Goal: Obtain resource: Download file/media

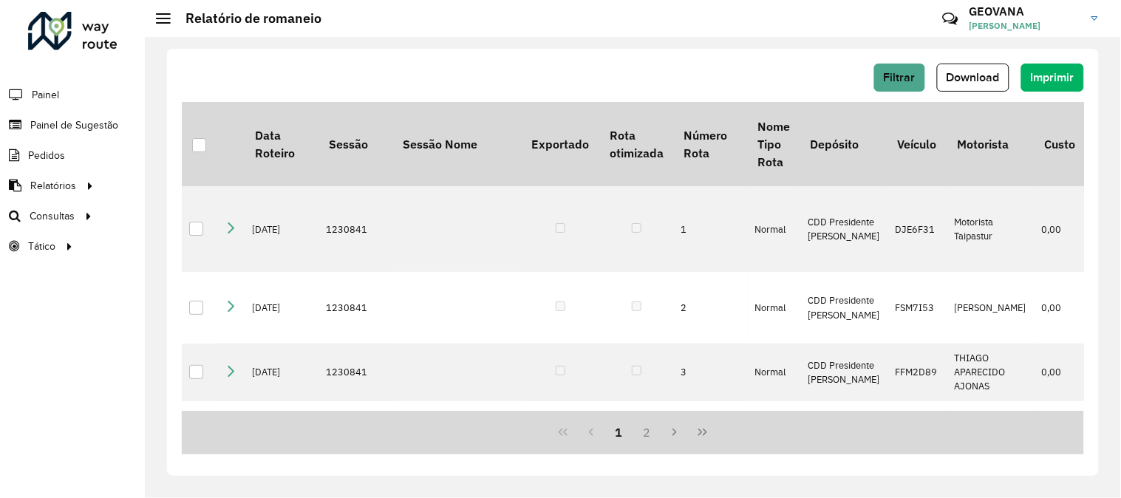
click at [485, 83] on div "Filtrar Download Imprimir" at bounding box center [633, 78] width 902 height 28
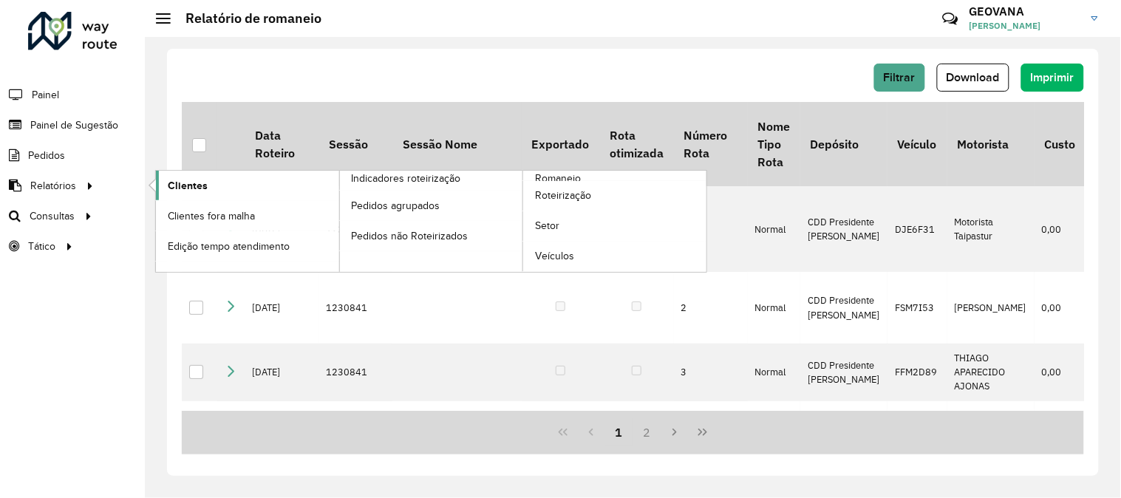
click at [205, 183] on span "Clientes" at bounding box center [188, 186] width 40 height 16
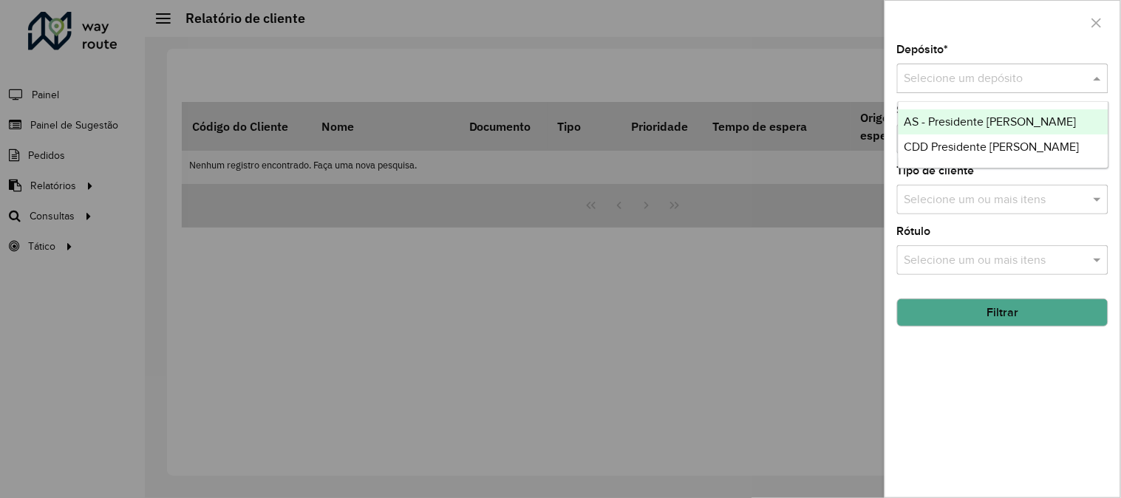
click at [1016, 87] on div "Selecione um depósito" at bounding box center [1002, 79] width 211 height 30
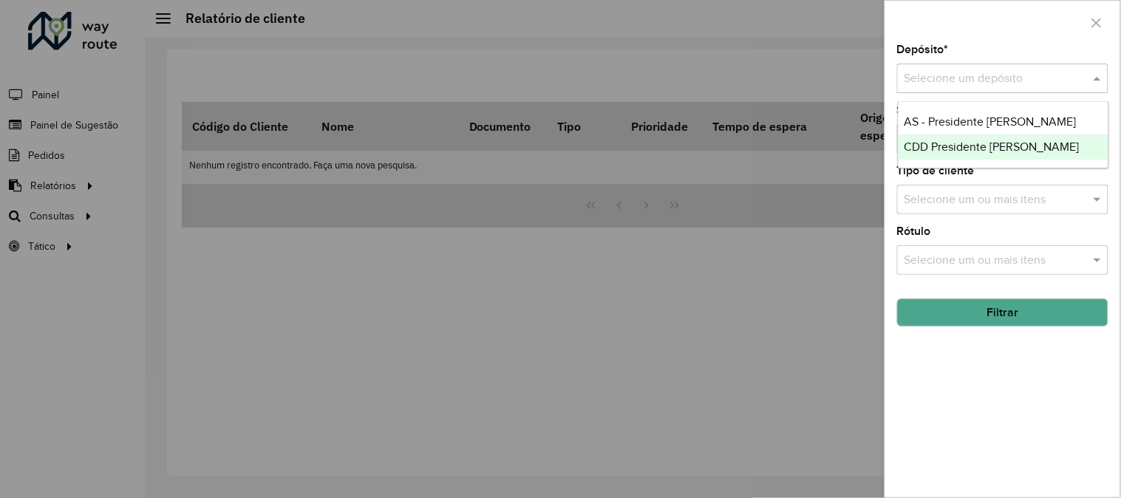
click at [968, 143] on span "CDD Presidente [PERSON_NAME]" at bounding box center [992, 146] width 175 height 13
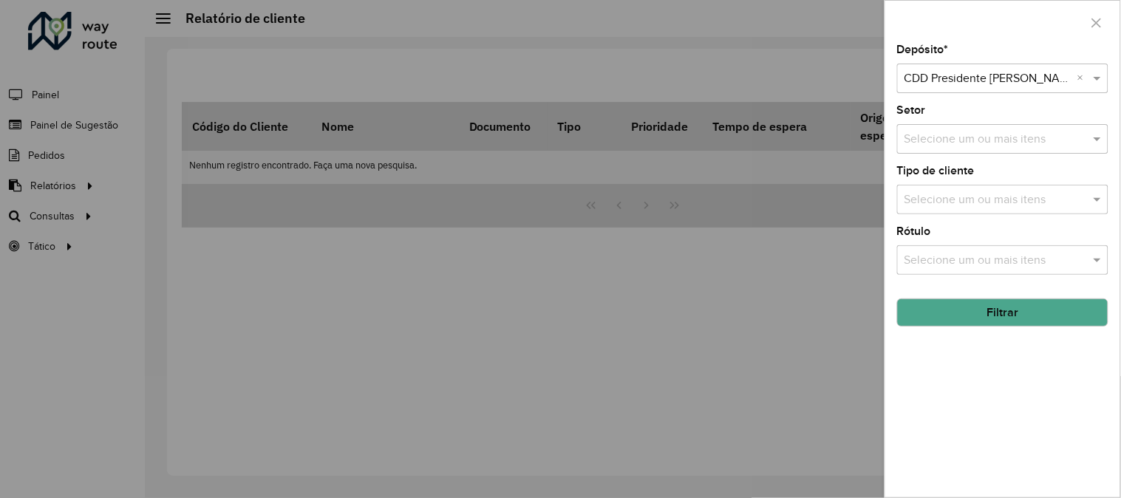
click at [981, 315] on button "Filtrar" at bounding box center [1002, 313] width 211 height 28
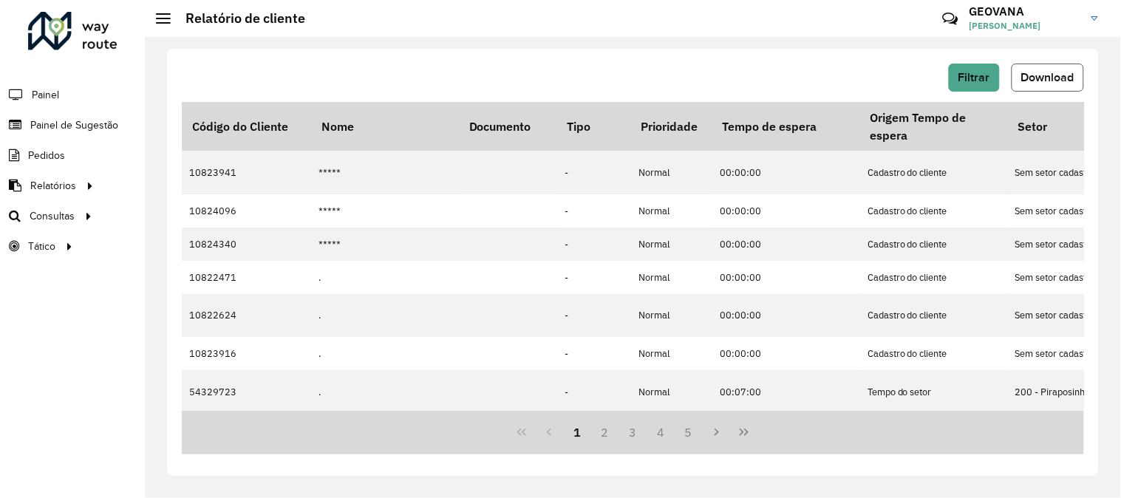
click at [1036, 84] on button "Download" at bounding box center [1048, 78] width 72 height 28
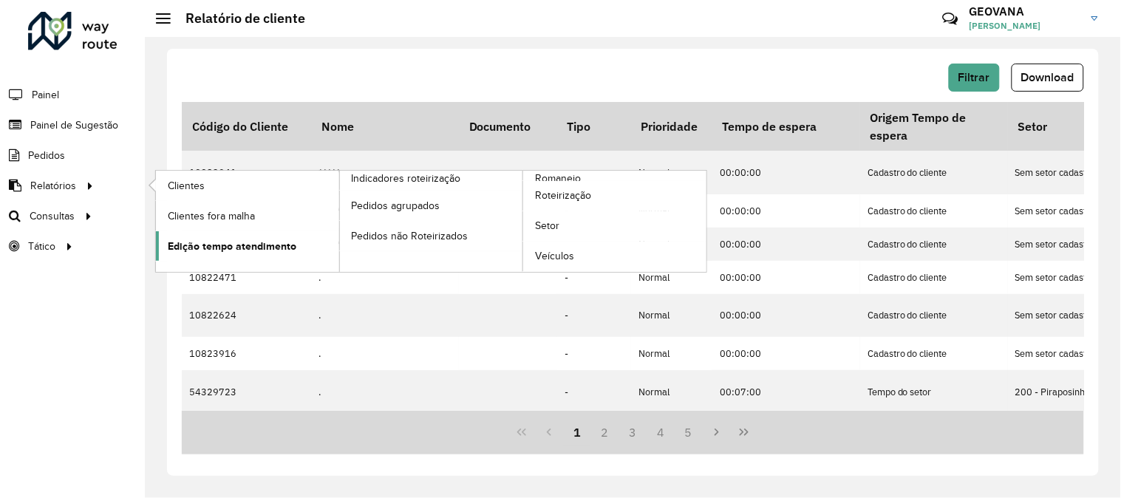
click at [222, 245] on span "Edição tempo atendimento" at bounding box center [232, 247] width 129 height 16
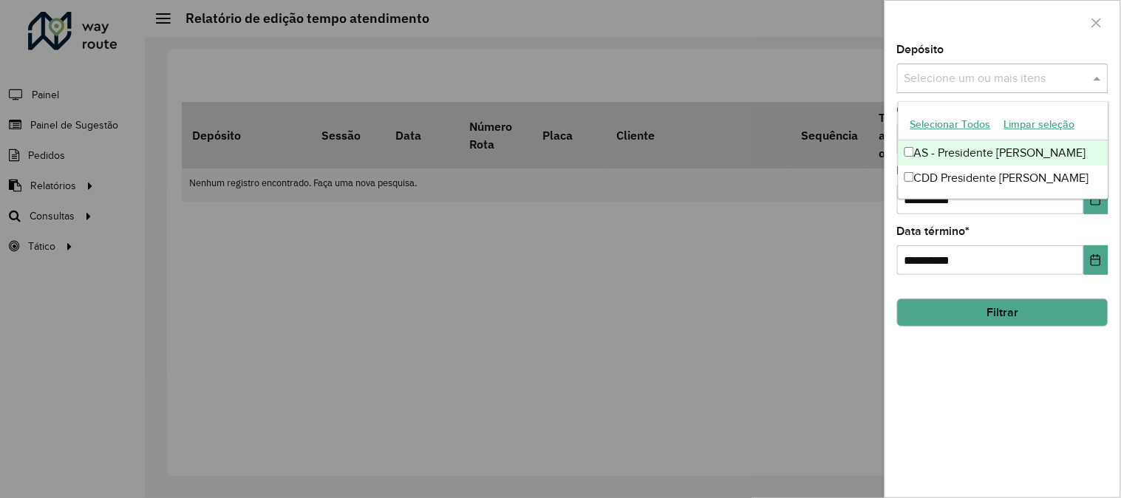
click at [978, 81] on input "text" at bounding box center [995, 79] width 189 height 18
click at [957, 120] on button "Selecionar Todos" at bounding box center [951, 124] width 94 height 23
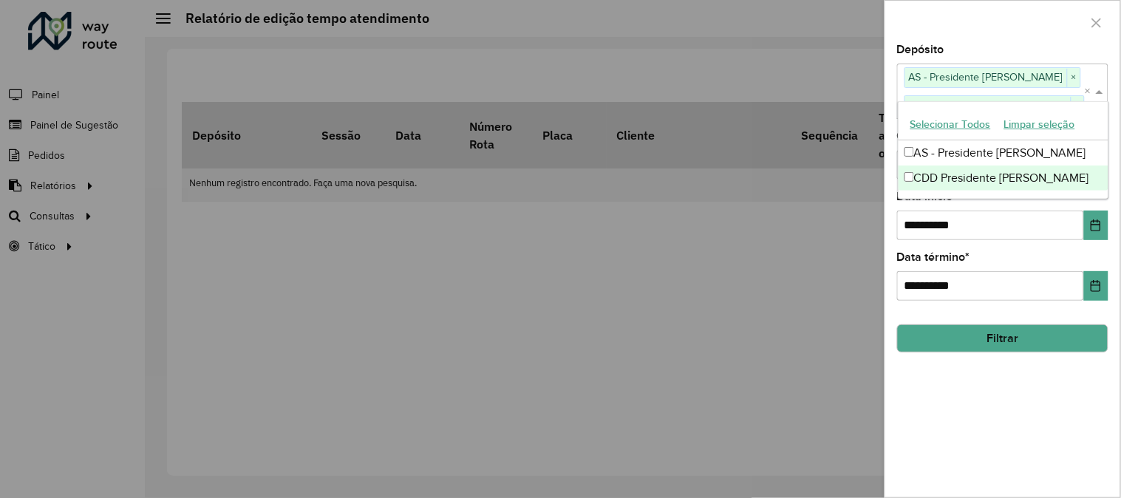
click at [962, 362] on div "**********" at bounding box center [1002, 270] width 235 height 453
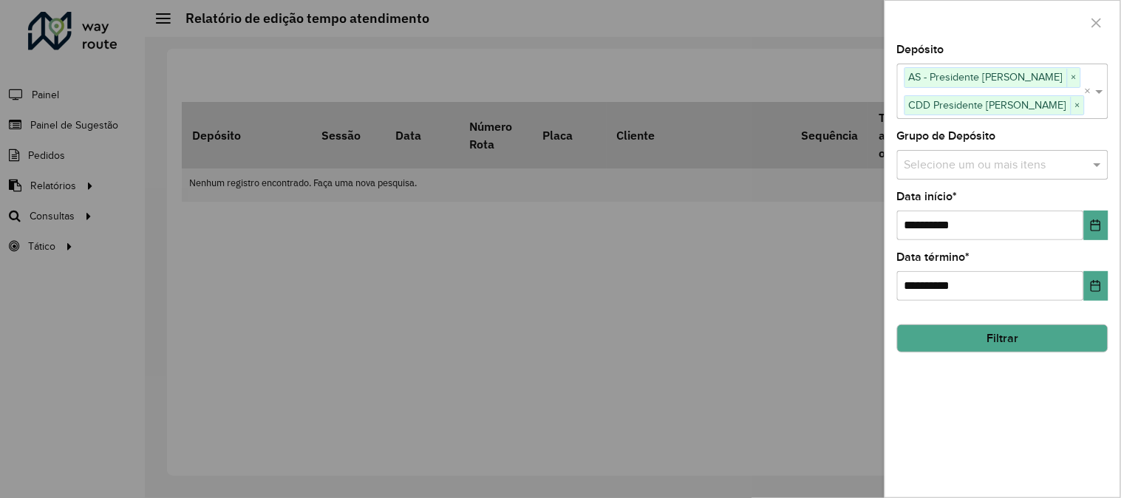
click at [944, 167] on input "text" at bounding box center [995, 165] width 189 height 18
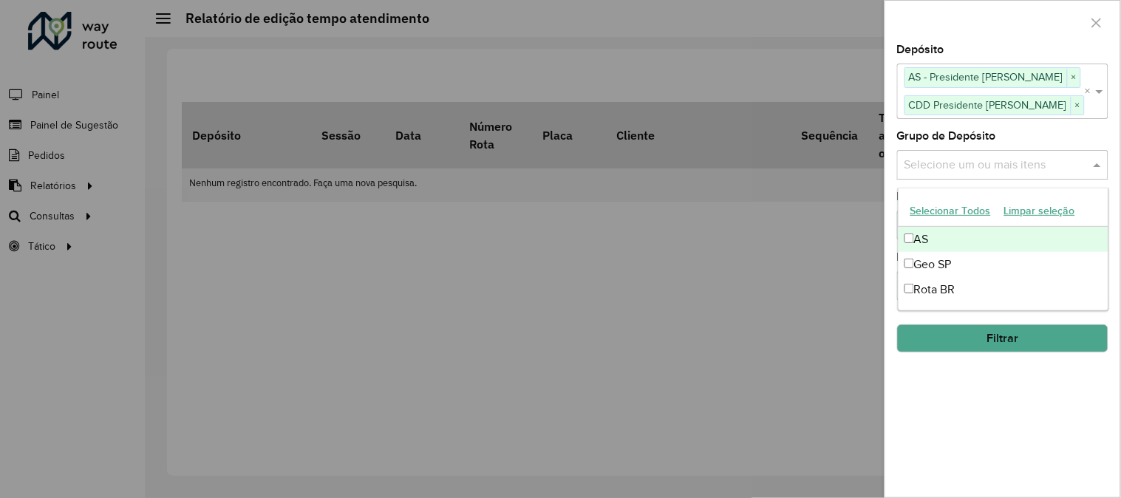
click at [940, 211] on button "Selecionar Todos" at bounding box center [951, 211] width 94 height 23
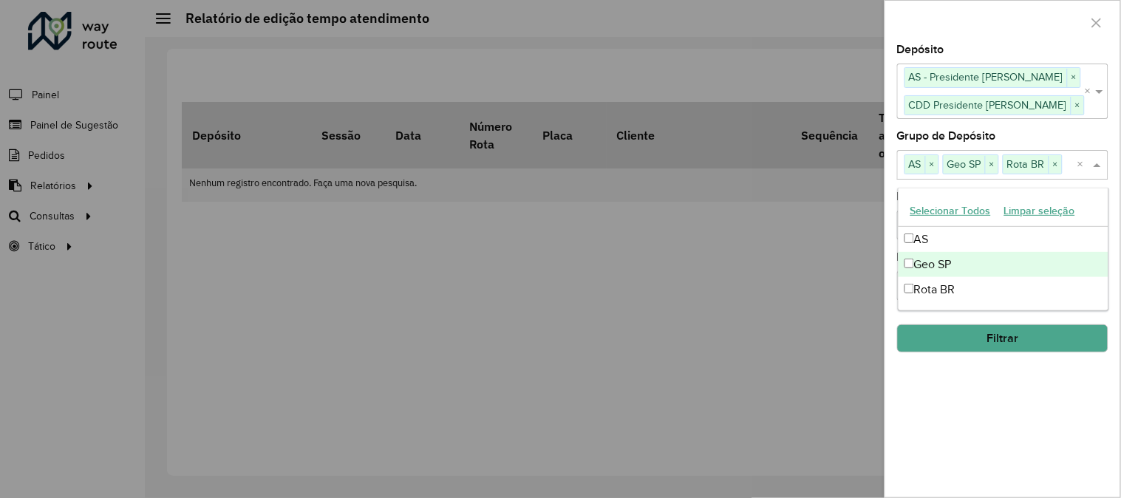
click at [969, 375] on div "**********" at bounding box center [1002, 270] width 235 height 453
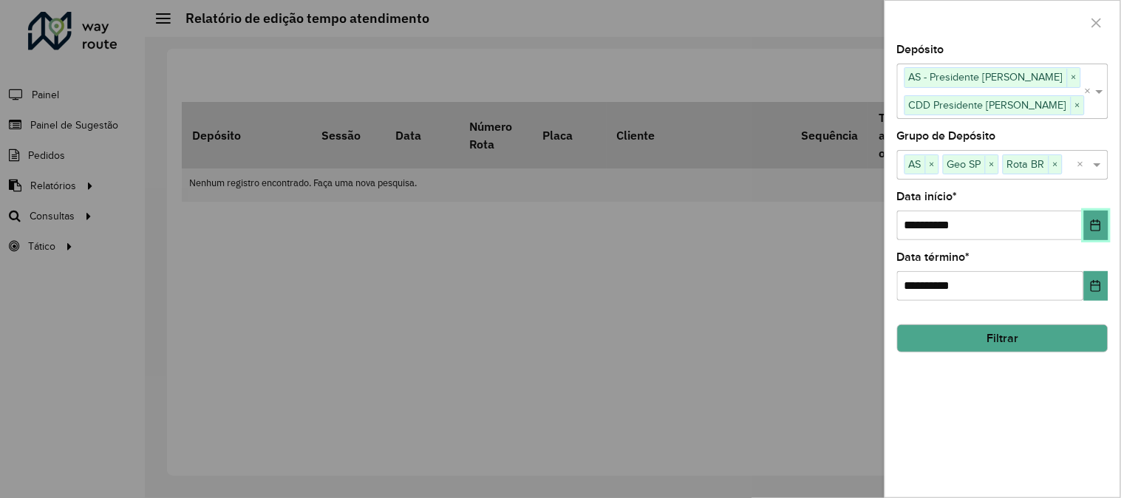
click at [1101, 225] on icon "Choose Date" at bounding box center [1097, 226] width 10 height 12
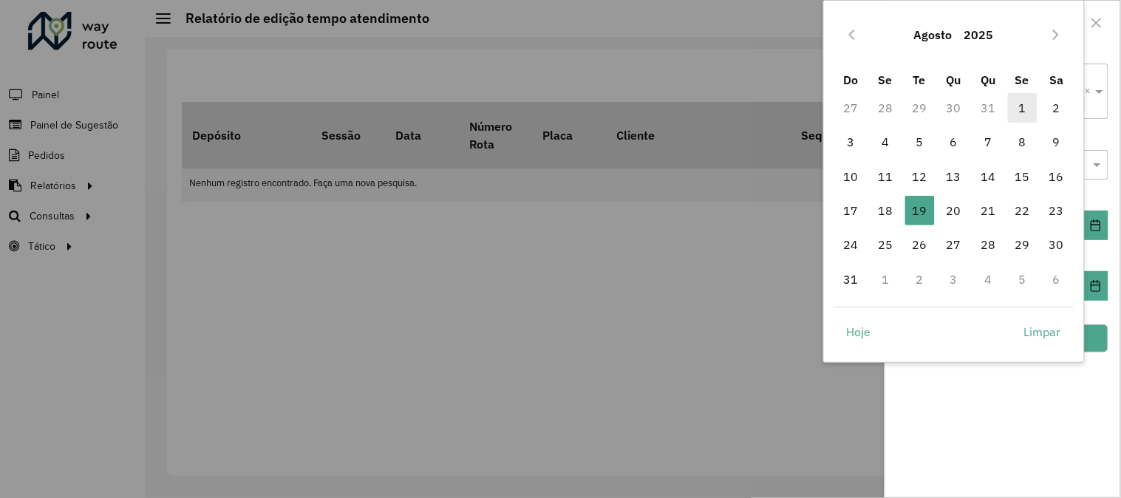
click at [1018, 109] on span "1" at bounding box center [1023, 108] width 30 height 30
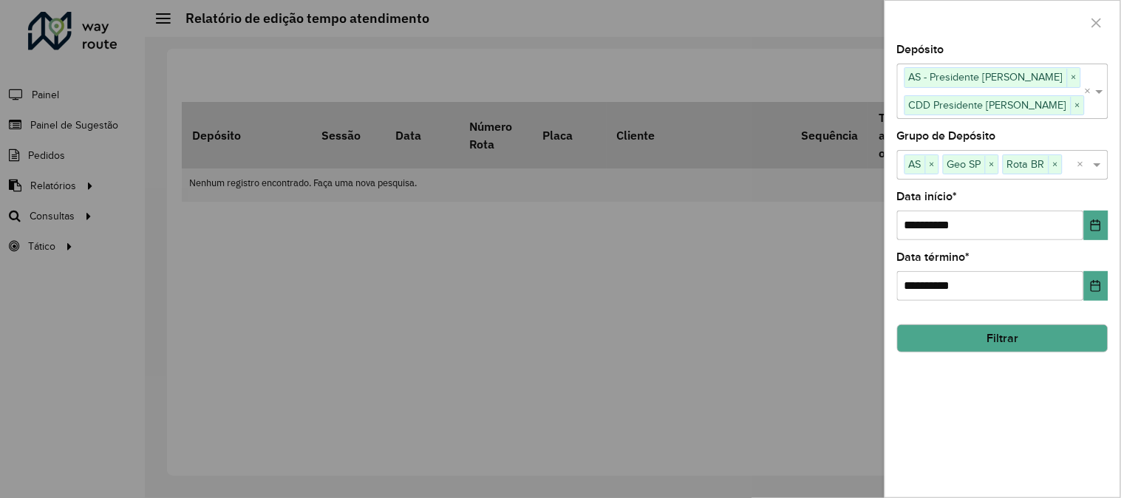
click at [1006, 328] on button "Filtrar" at bounding box center [1002, 338] width 211 height 28
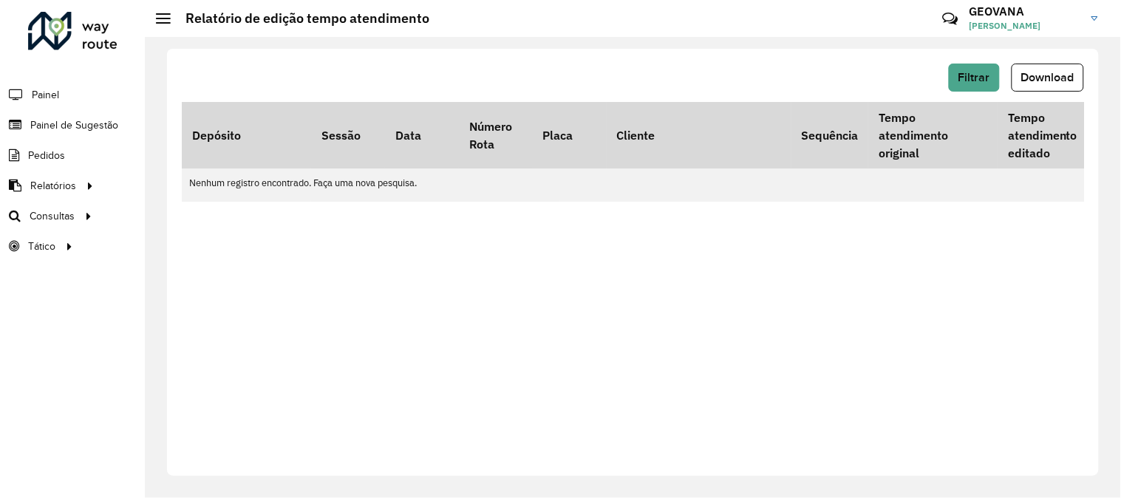
click at [507, 276] on div "Filtrar Download Depósito Sessão Data Número Rota Placa Cliente Sequência Tempo…" at bounding box center [633, 262] width 932 height 427
click at [820, 267] on div "Filtrar Download Depósito Sessão Data Número Rota Placa Cliente Sequência Tempo…" at bounding box center [633, 262] width 932 height 427
